Goal: Check status: Check status

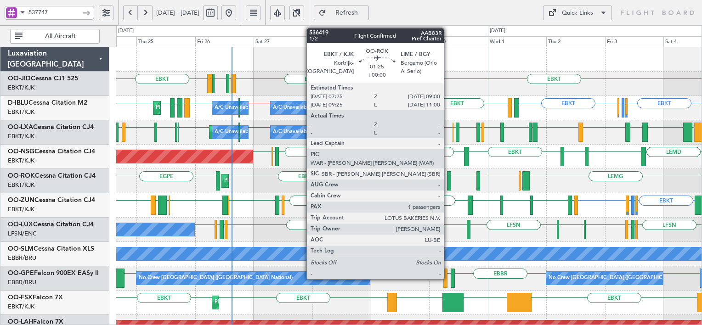
click at [448, 178] on div at bounding box center [449, 180] width 4 height 19
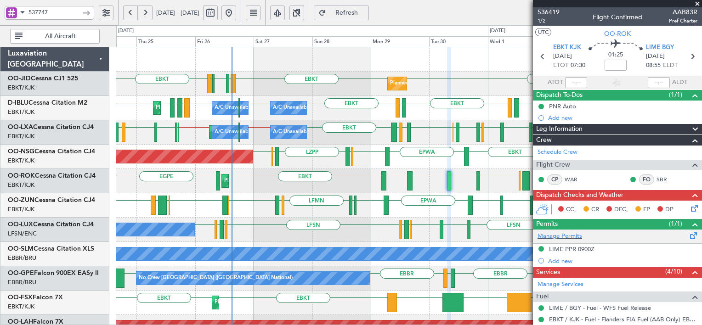
scroll to position [193, 0]
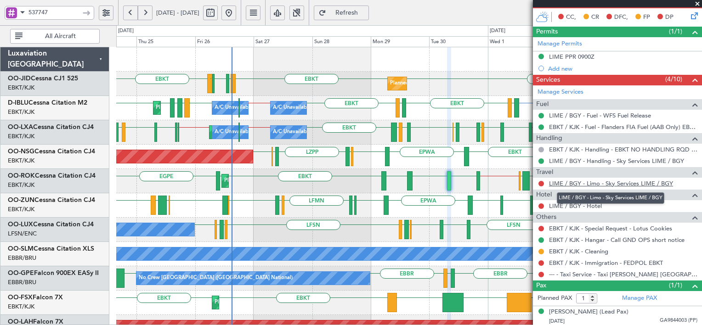
click at [581, 183] on link "LIME / BGY - Limo - Sky Services LIME / BGY" at bounding box center [611, 184] width 124 height 8
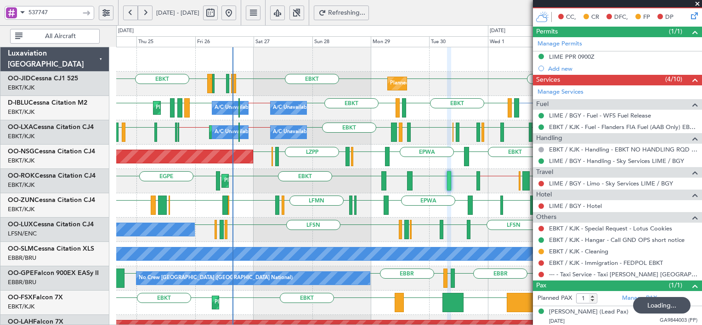
click at [75, 112] on div "EBKT EBKT EBKT LFMD LFBE LFOZ Planned Maint [GEOGRAPHIC_DATA]-[GEOGRAPHIC_DATA]…" at bounding box center [351, 175] width 702 height 300
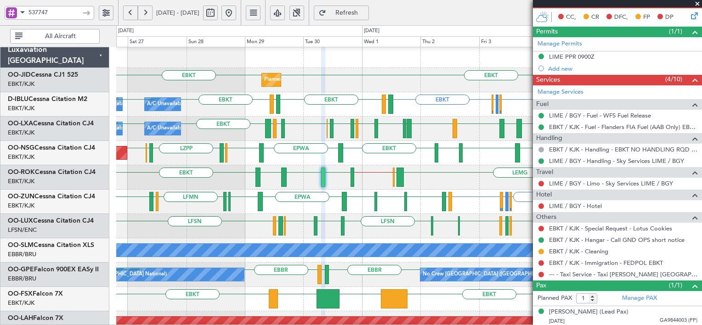
click at [107, 220] on div "EBKT EBKT Planned Maint [GEOGRAPHIC_DATA]-[GEOGRAPHIC_DATA] LFMD LFBE LFOZ EBKT…" at bounding box center [351, 175] width 702 height 300
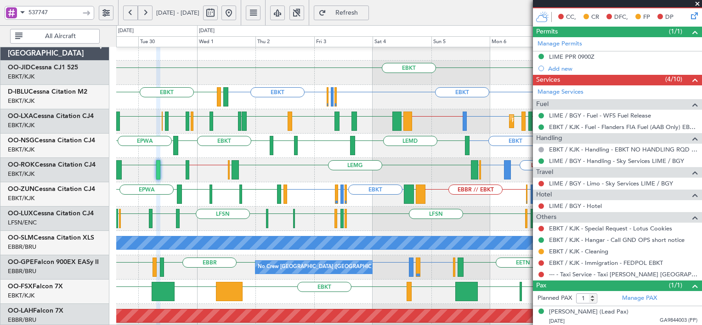
click at [140, 13] on button at bounding box center [145, 13] width 15 height 15
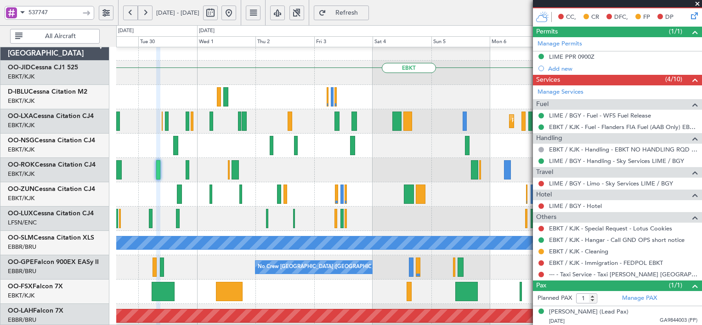
click at [140, 13] on button at bounding box center [145, 13] width 15 height 15
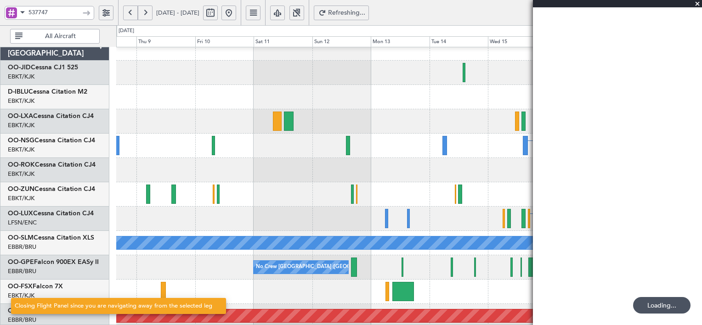
click at [140, 13] on button at bounding box center [145, 13] width 15 height 15
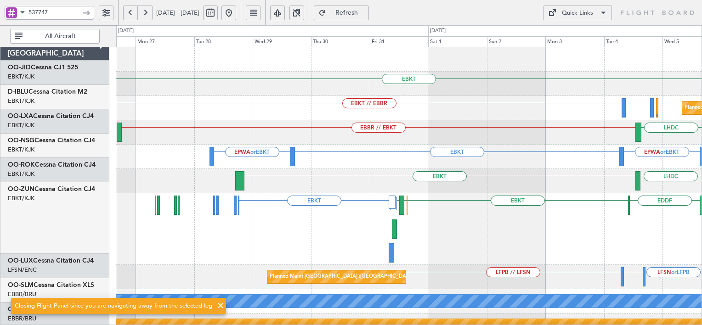
scroll to position [0, 0]
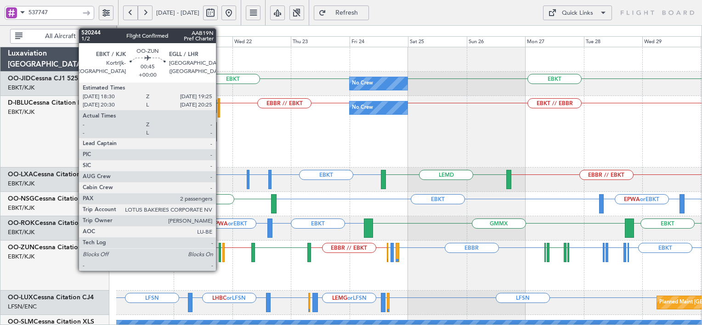
click at [220, 256] on div at bounding box center [220, 252] width 2 height 19
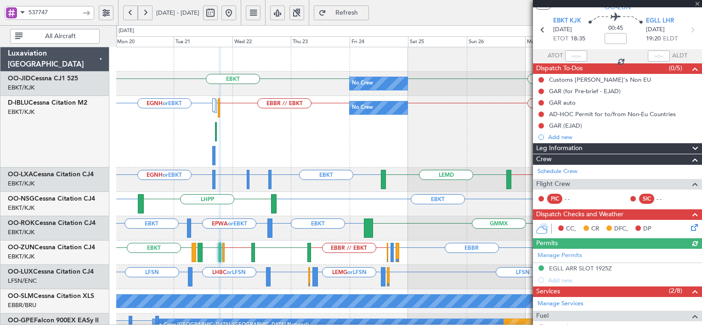
scroll to position [27, 0]
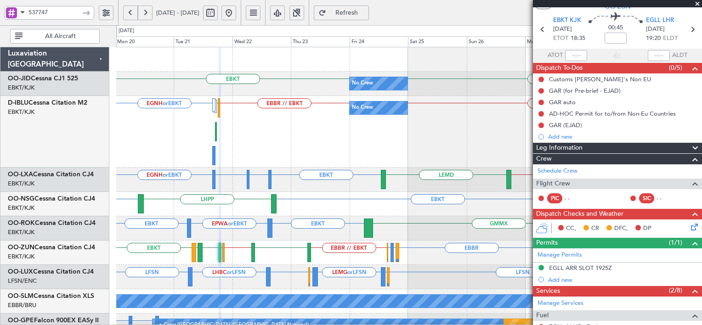
click at [133, 8] on button at bounding box center [130, 13] width 15 height 15
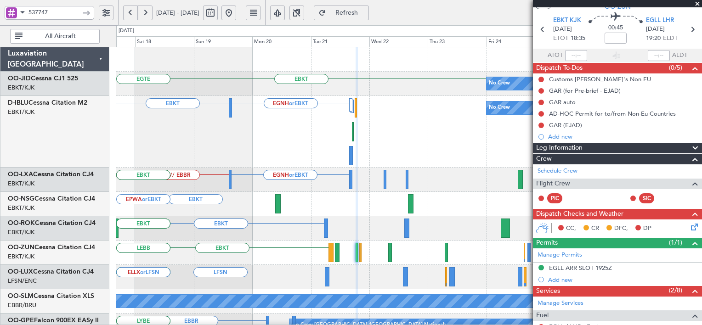
click at [133, 8] on button at bounding box center [130, 13] width 15 height 15
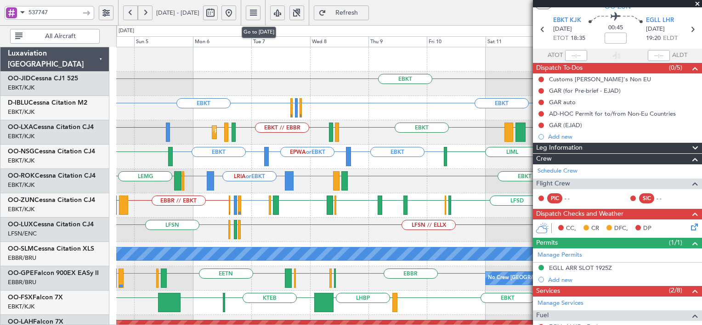
click at [236, 16] on button at bounding box center [228, 13] width 15 height 15
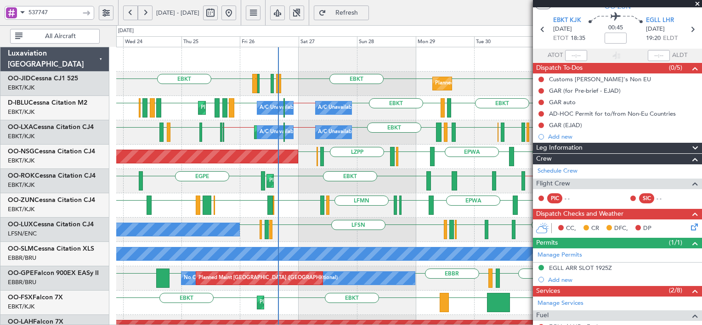
click at [345, 162] on div "LZPP EBKT EPWA EBKT ELLX ELLX LFPB Planned Maint [GEOGRAPHIC_DATA] ([GEOGRAPHIC…" at bounding box center [408, 157] width 585 height 24
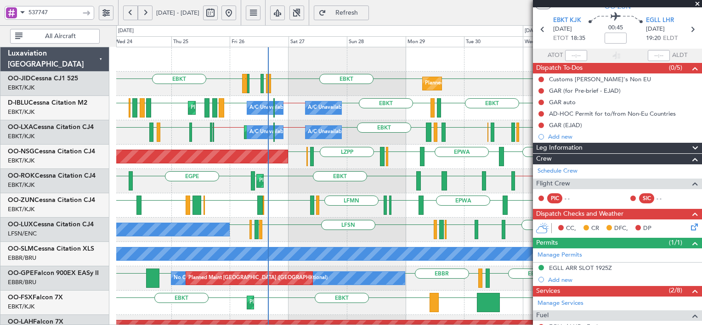
scroll to position [0, 0]
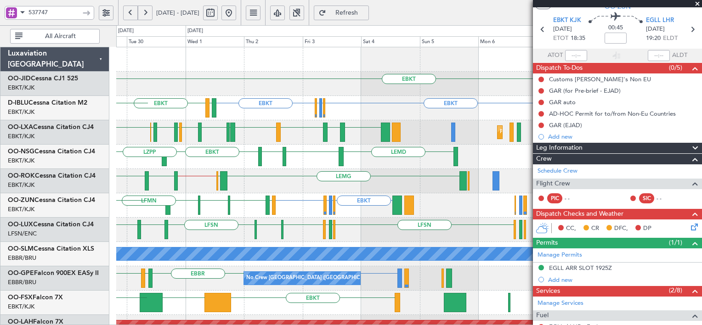
click at [132, 193] on div "EBKT LFPB or EBKT LFMN or EBKT EBKT LEGE EBKT EGNV EBKT EPWA EBKT LFPG LFMN [GE…" at bounding box center [408, 205] width 585 height 24
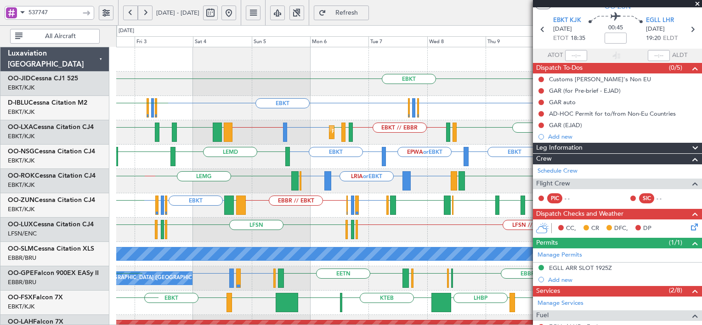
click at [404, 140] on div "Planned Maint Kortrijk-[GEOGRAPHIC_DATA] LFMN or EBBR EBBR // EBKT EBKT EBKT //…" at bounding box center [408, 132] width 585 height 24
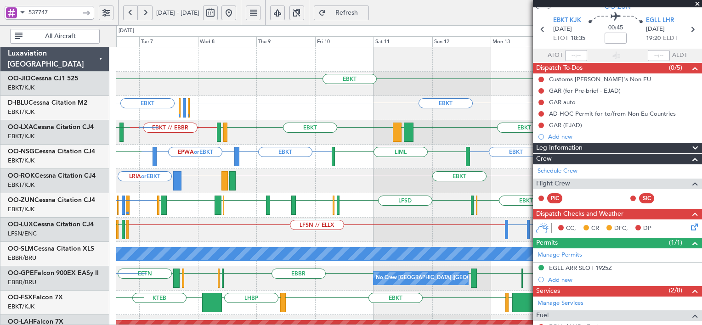
click at [151, 114] on div "EBKT EGGW or EBKT EDDK or EBKT EBKT" at bounding box center [408, 108] width 585 height 24
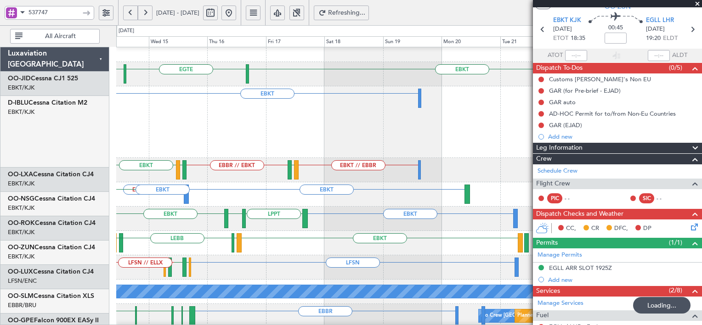
scroll to position [9, 0]
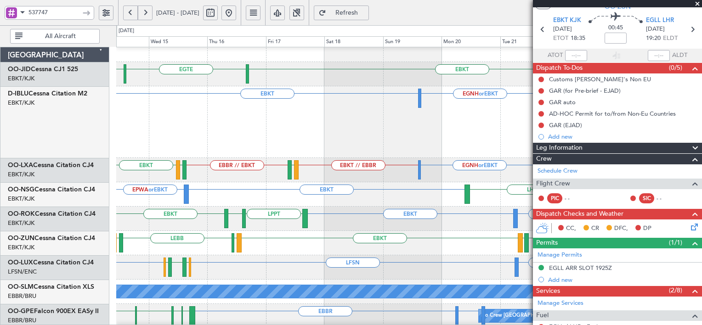
click at [225, 79] on div "EBKT [GEOGRAPHIC_DATA] EBKT No Crew" at bounding box center [408, 74] width 585 height 24
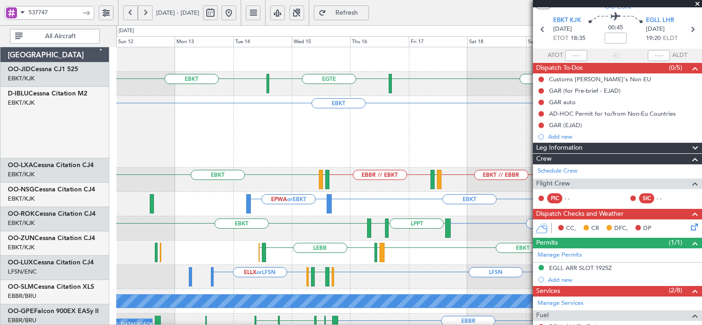
scroll to position [0, 0]
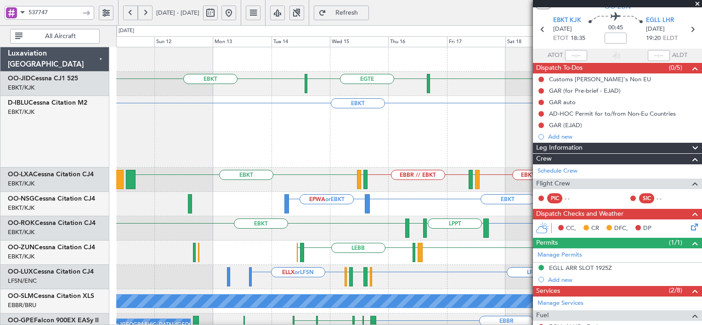
click at [384, 133] on div "EBKT EGNH or EBKT LFPB EBBR // EBKT" at bounding box center [408, 132] width 585 height 72
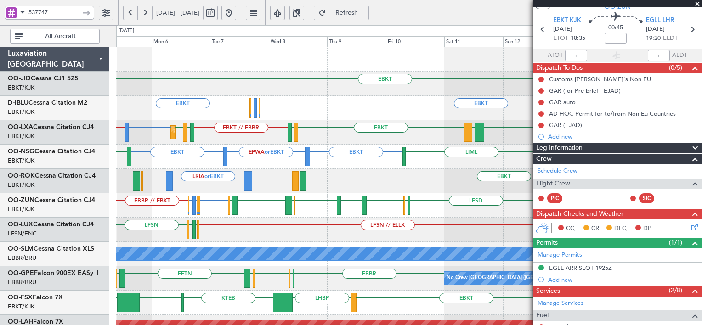
click at [236, 11] on button at bounding box center [228, 13] width 15 height 15
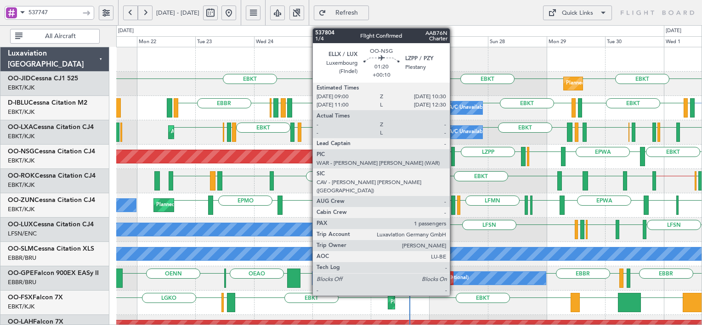
click at [454, 158] on div at bounding box center [453, 156] width 4 height 19
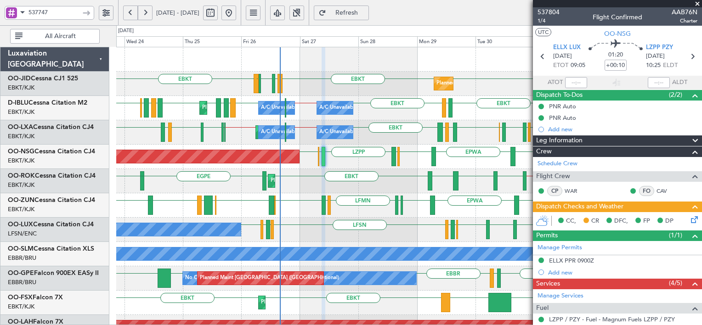
click at [283, 170] on div "EBBR EBBR // EBKT LIME EBKT EPLB EBKT EBKT [GEOGRAPHIC_DATA] EBKT Planned Maint…" at bounding box center [408, 181] width 585 height 24
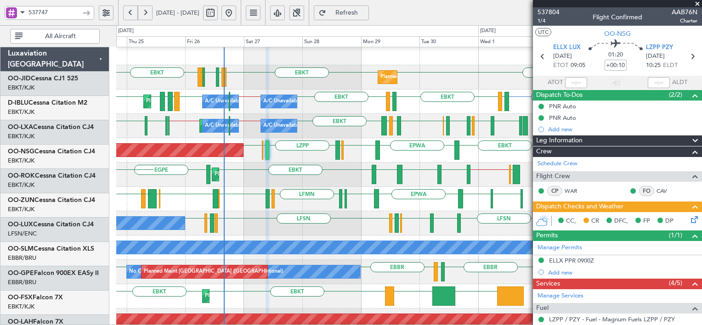
scroll to position [6, 0]
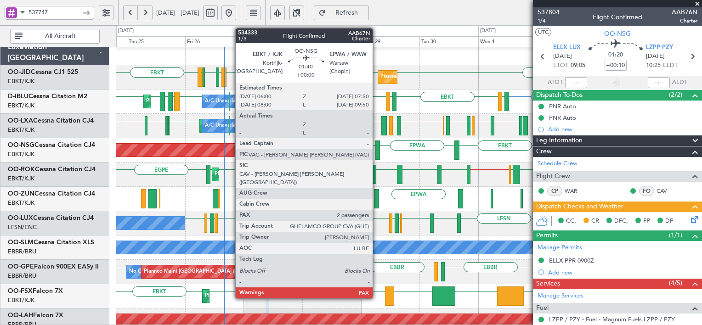
click at [377, 152] on div at bounding box center [377, 150] width 5 height 19
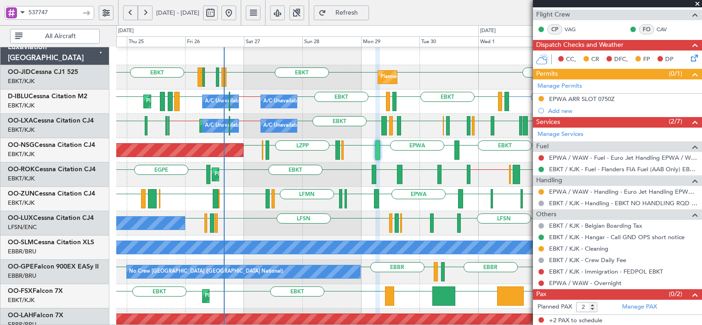
scroll to position [0, 0]
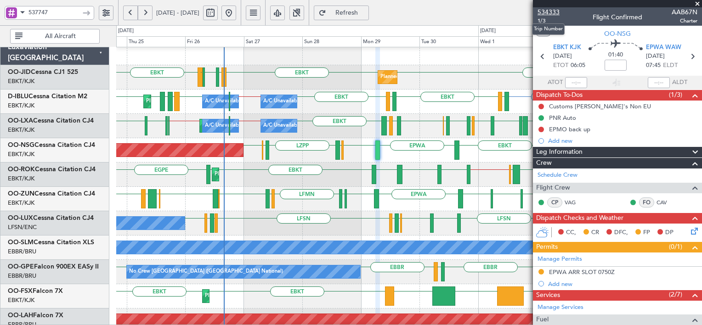
click at [553, 10] on span "534333" at bounding box center [549, 12] width 22 height 10
click at [366, 10] on span "Refresh" at bounding box center [347, 13] width 38 height 6
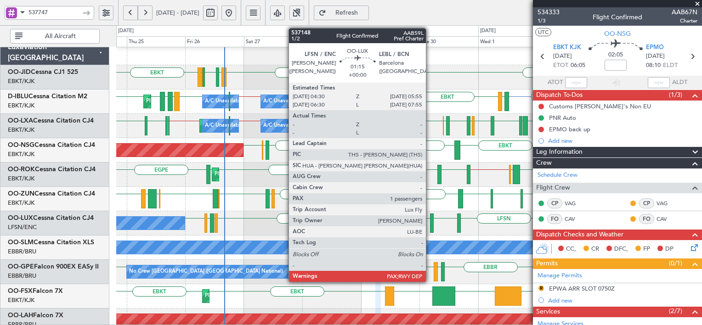
click at [430, 219] on div at bounding box center [432, 223] width 4 height 19
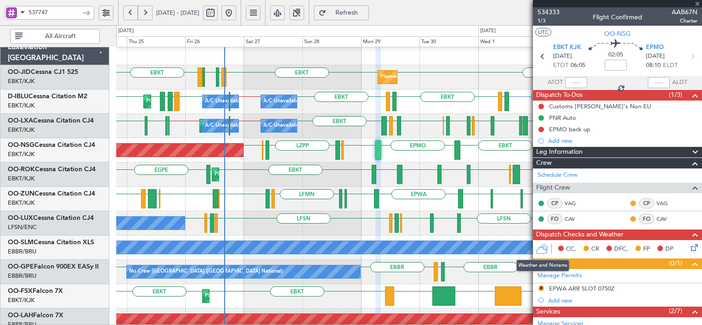
type input "1"
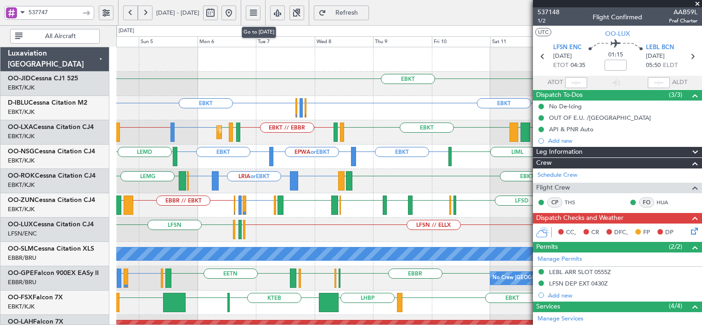
click at [236, 11] on button at bounding box center [228, 13] width 15 height 15
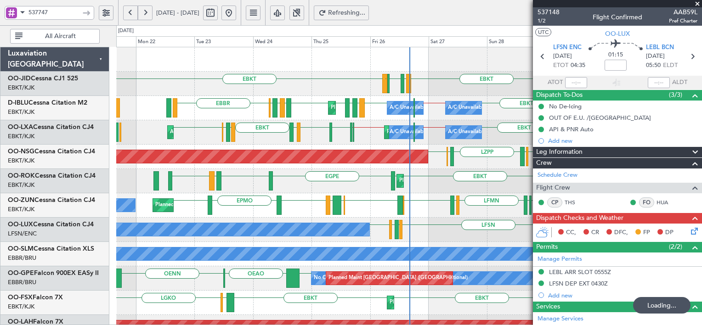
click at [698, 2] on span at bounding box center [697, 4] width 9 height 8
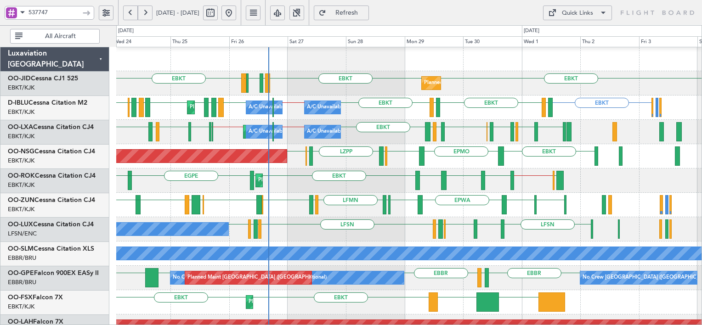
click at [355, 171] on div "EBBR EBBR // EBKT LIME EBKT EPLB EBKT EBKT [GEOGRAPHIC_DATA] EBKT Planned Maint…" at bounding box center [408, 181] width 585 height 24
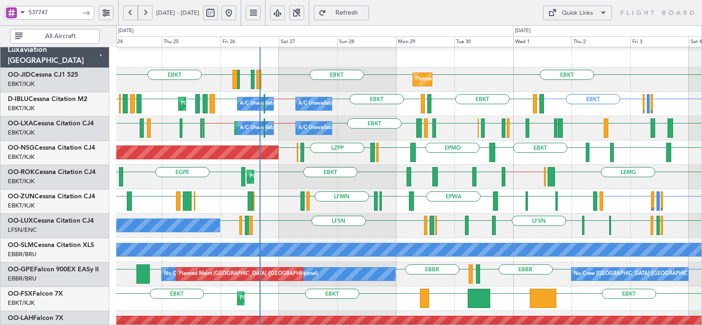
click at [366, 15] on span "Refresh" at bounding box center [347, 13] width 38 height 6
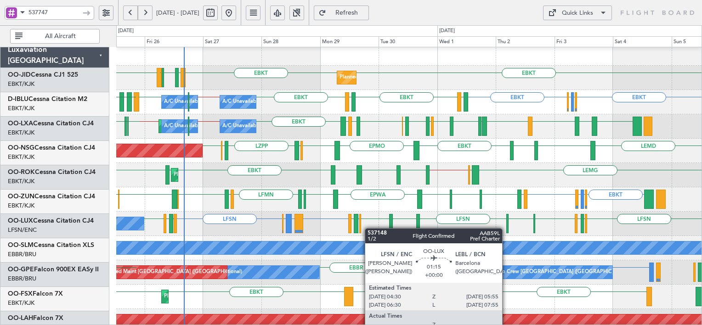
click at [388, 229] on div "LFSN LTBA or LFSN LSZB or LFSN LFSN LFSN LIMC LFSN LEBL LFSN EBKT LIMJ LIMJ EBK…" at bounding box center [408, 224] width 585 height 24
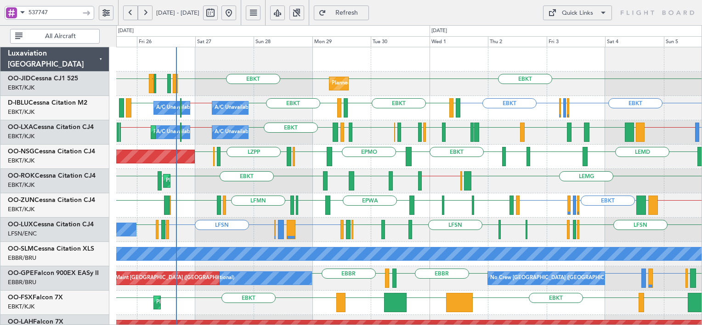
scroll to position [0, 0]
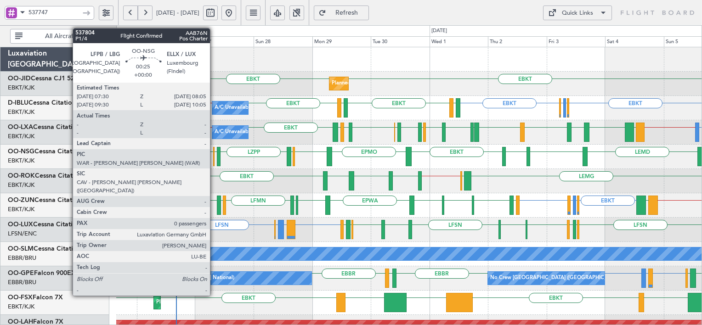
click at [214, 153] on div at bounding box center [214, 156] width 2 height 19
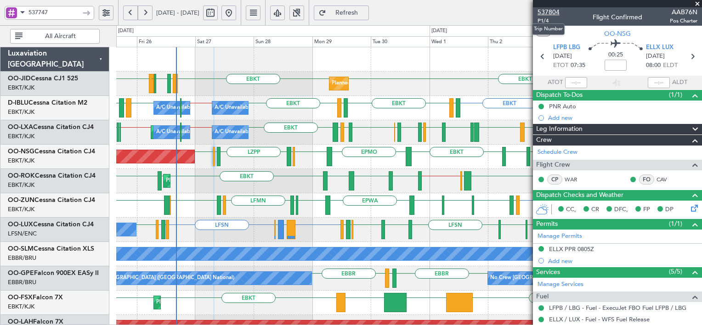
click at [550, 7] on span "537804" at bounding box center [549, 12] width 22 height 10
